Goal: Task Accomplishment & Management: Use online tool/utility

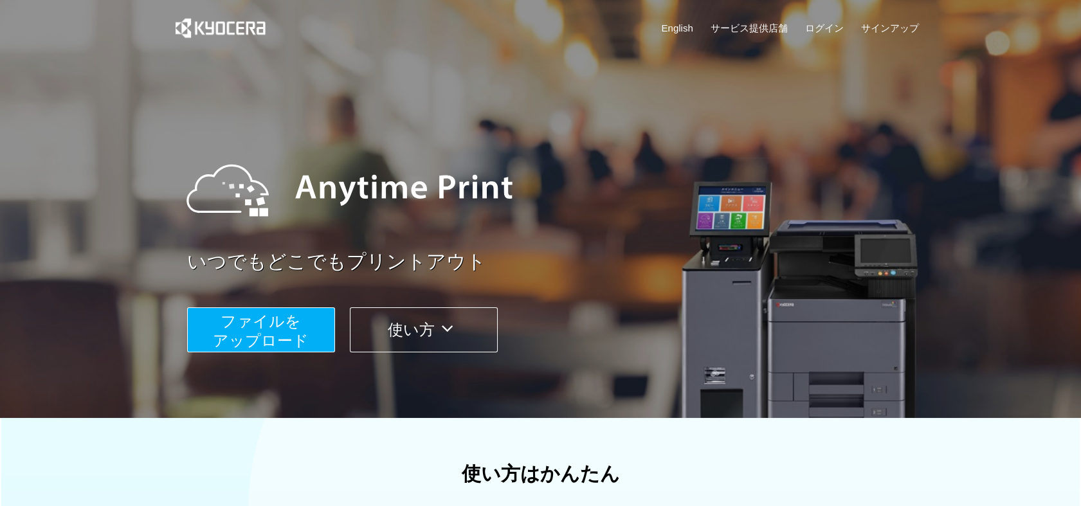
click at [246, 314] on span "ファイルを ​​アップロード" at bounding box center [261, 331] width 96 height 37
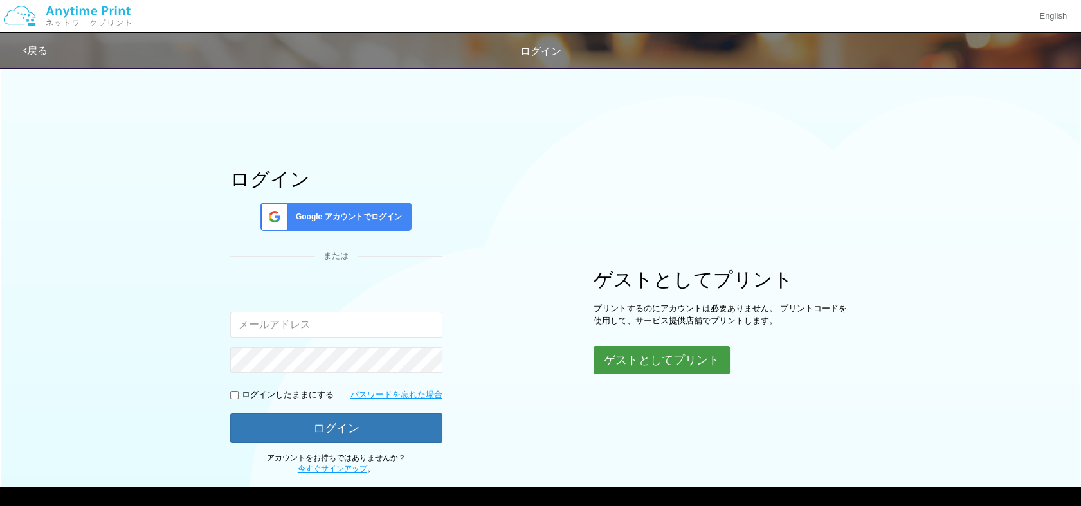
click at [639, 350] on button "ゲストとしてプリント" at bounding box center [662, 360] width 136 height 28
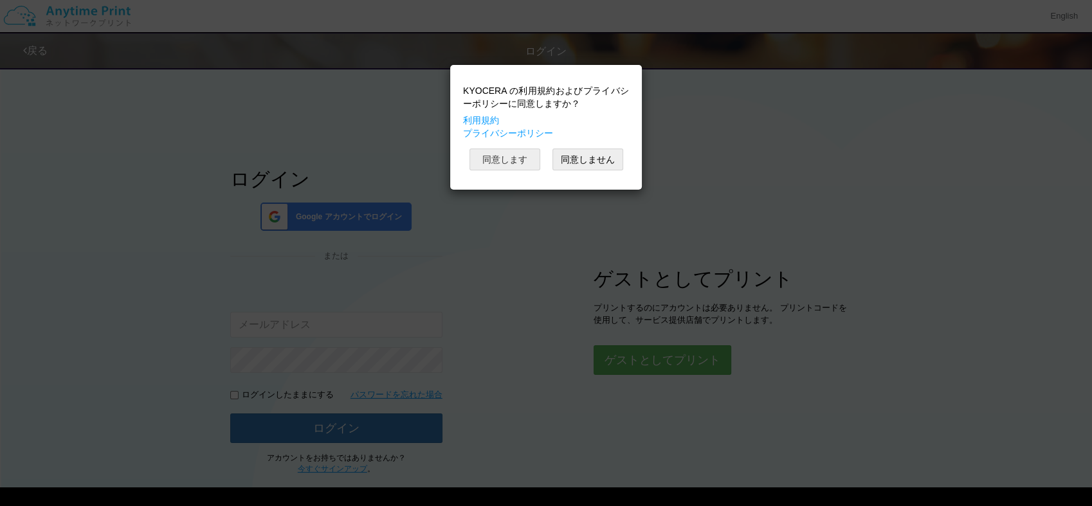
click at [510, 161] on button "同意します" at bounding box center [504, 160] width 71 height 22
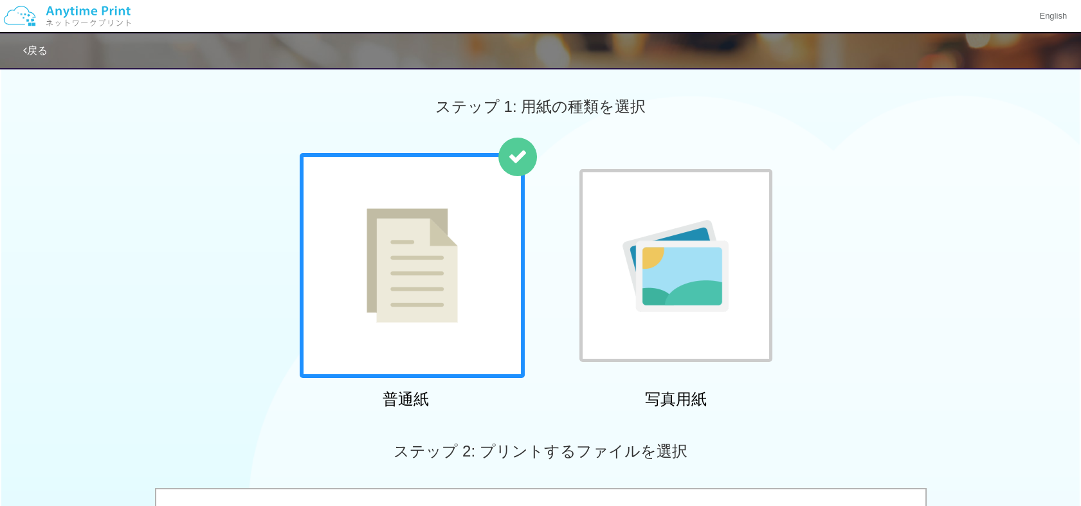
scroll to position [442, 0]
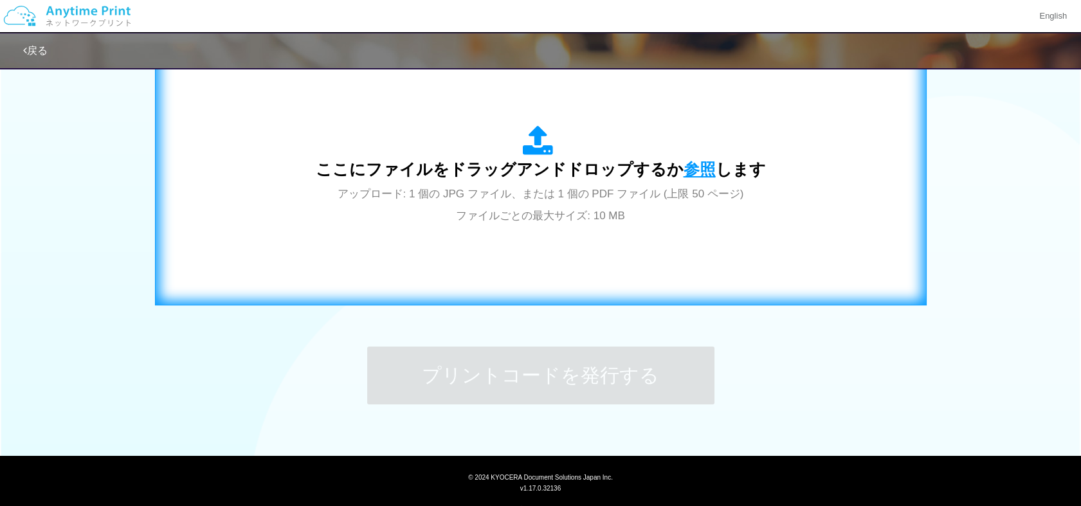
click at [692, 163] on span "参照" at bounding box center [700, 169] width 32 height 18
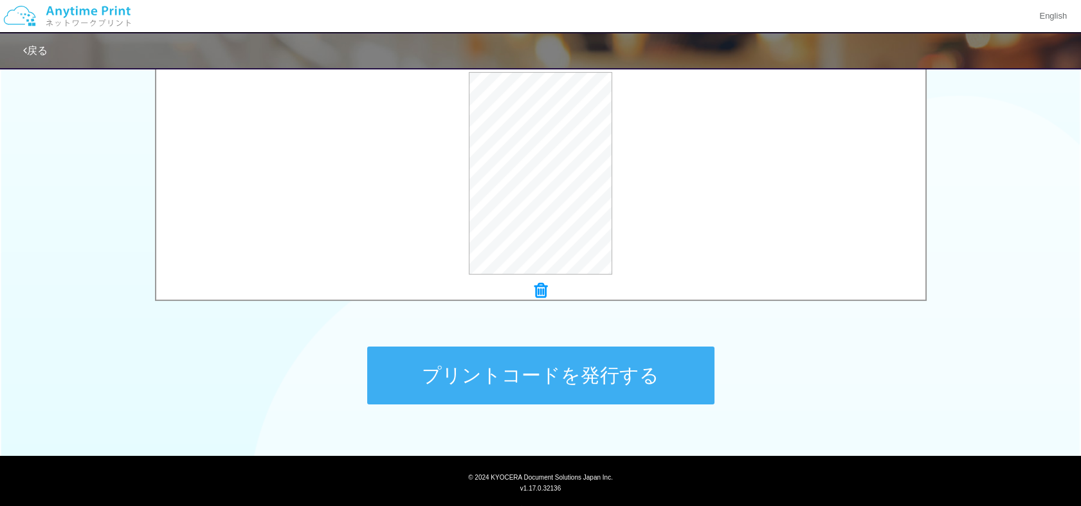
click at [544, 367] on button "プリントコードを発行する" at bounding box center [540, 376] width 347 height 58
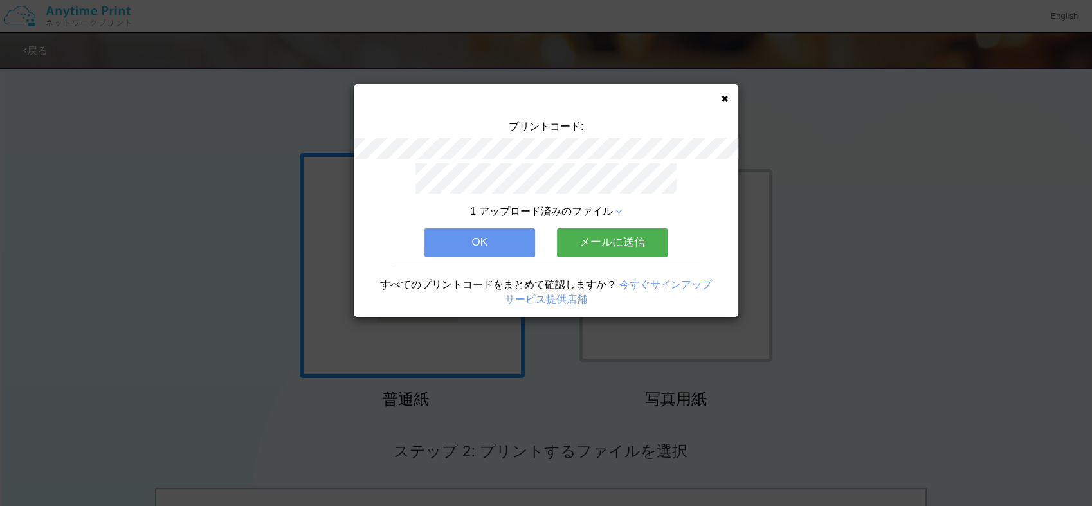
click at [487, 230] on button "OK" at bounding box center [479, 242] width 111 height 28
